Goal: Check status

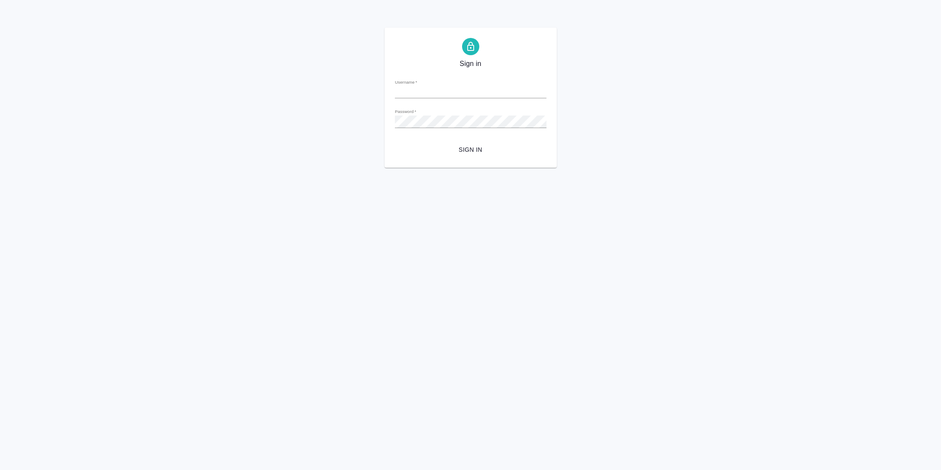
type input "[PERSON_NAME][EMAIL_ADDRESS][DOMAIN_NAME]"
click at [464, 149] on span "Sign in" at bounding box center [471, 149] width 138 height 11
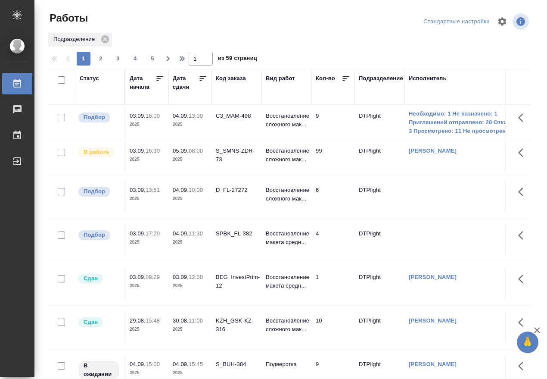
drag, startPoint x: 94, startPoint y: 76, endPoint x: 93, endPoint y: 88, distance: 11.8
click at [94, 77] on div "Статус" at bounding box center [89, 78] width 19 height 9
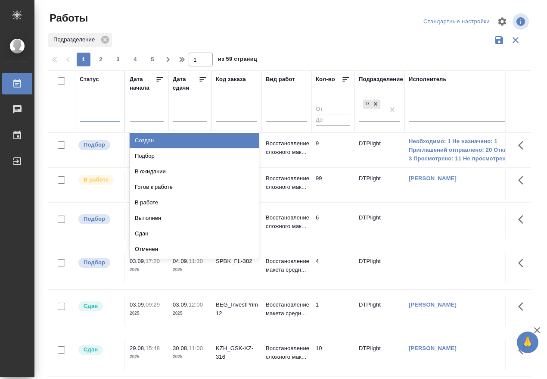
click at [97, 118] on div at bounding box center [100, 112] width 40 height 12
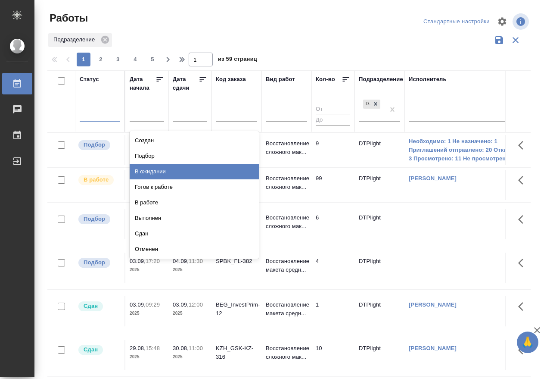
click at [164, 169] on div "В ожидании" at bounding box center [194, 172] width 129 height 16
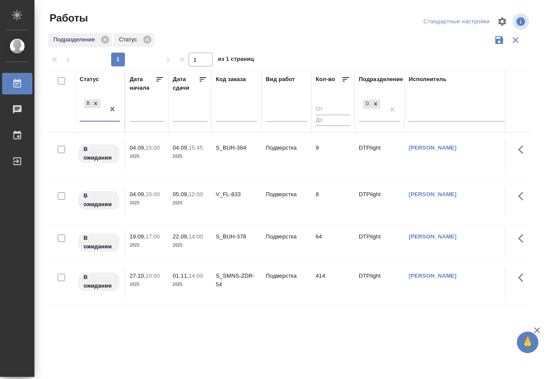
click at [103, 121] on div "В ожидании" at bounding box center [100, 109] width 40 height 24
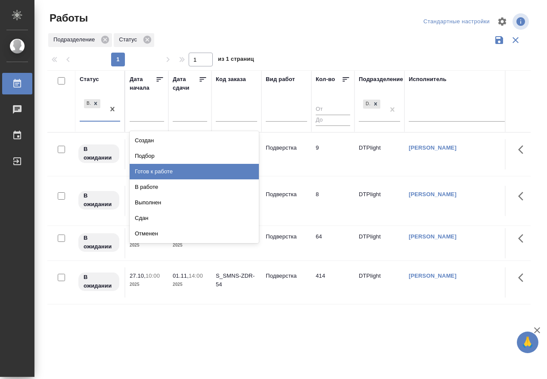
click at [153, 170] on div "Готов к работе" at bounding box center [194, 172] width 129 height 16
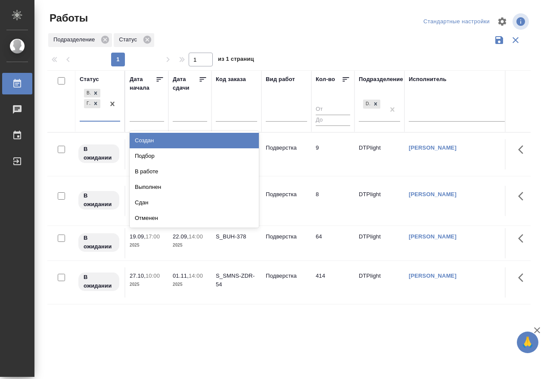
click at [101, 119] on div "В ожидании Готов к работе" at bounding box center [92, 104] width 25 height 34
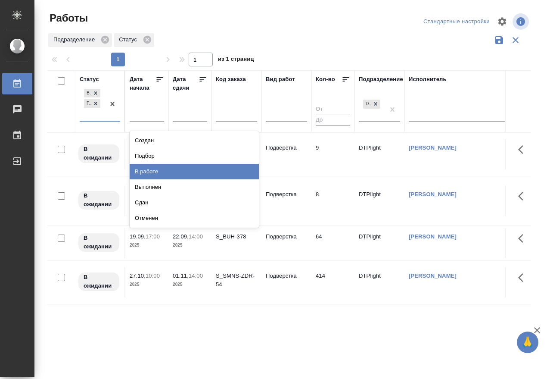
click at [160, 174] on div "В работе" at bounding box center [194, 172] width 129 height 16
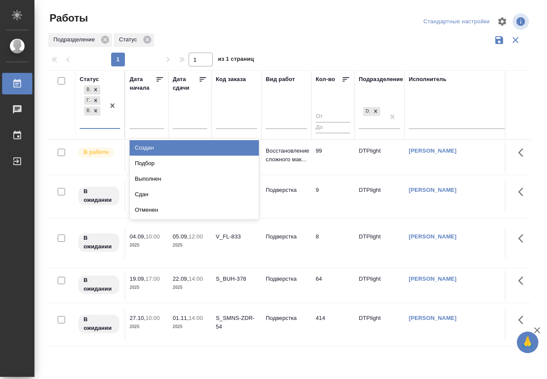
click at [103, 126] on div "В ожидании Готов к работе В работе" at bounding box center [92, 106] width 25 height 44
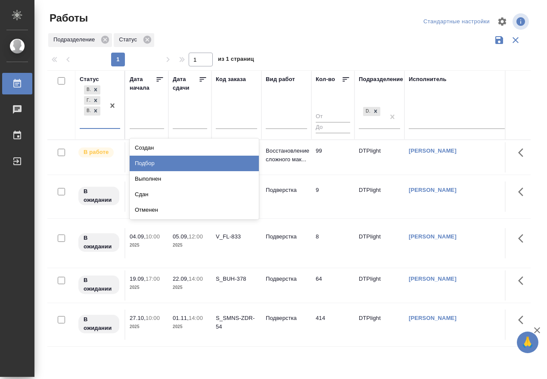
click at [183, 156] on div "Подбор" at bounding box center [194, 164] width 129 height 16
